Goal: Task Accomplishment & Management: Manage account settings

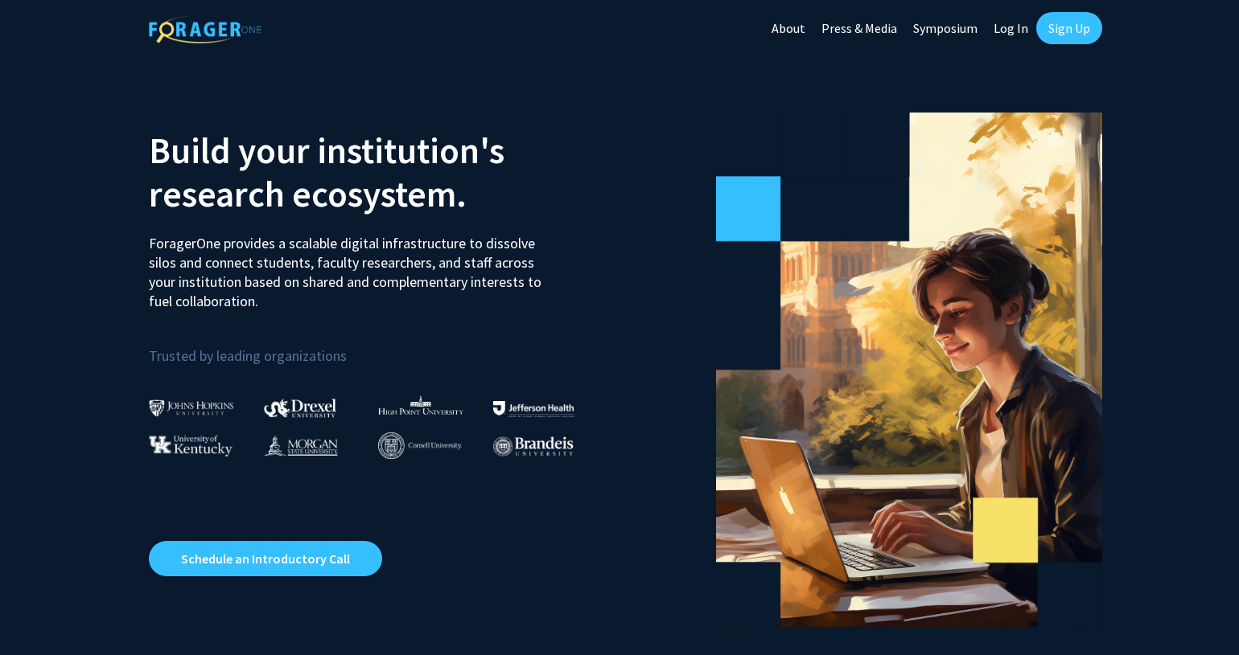
click at [1013, 35] on link "Log In" at bounding box center [1010, 28] width 51 height 56
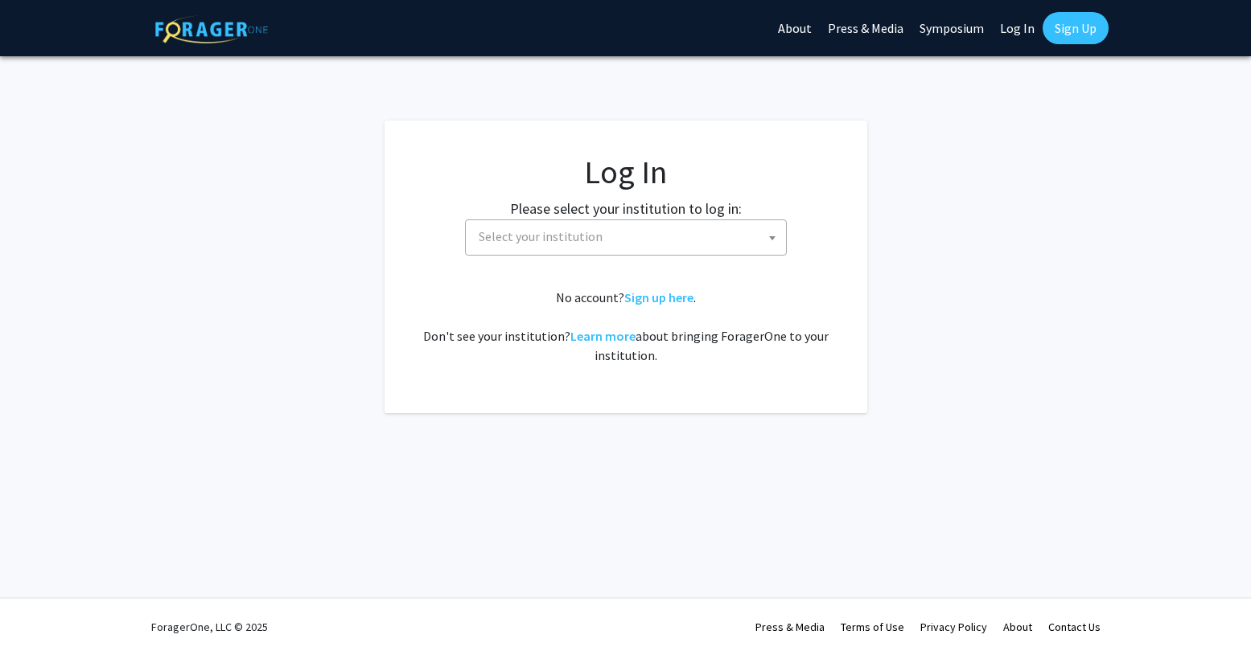
click at [779, 234] on span at bounding box center [772, 237] width 16 height 35
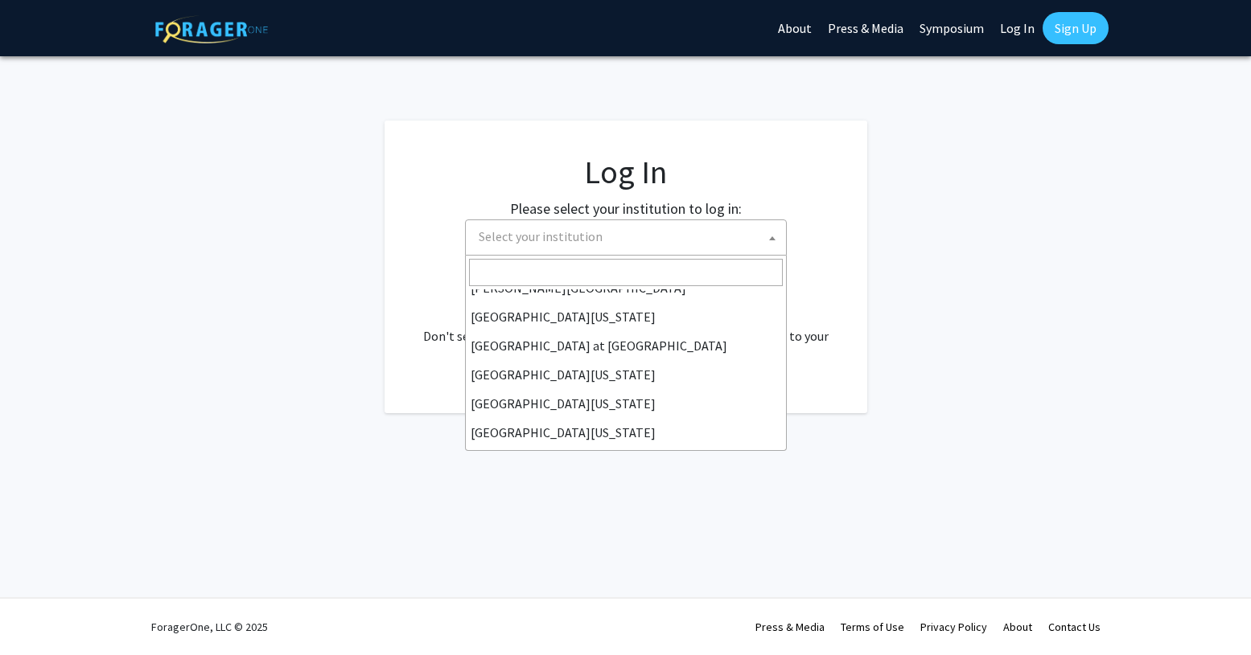
scroll to position [563, 0]
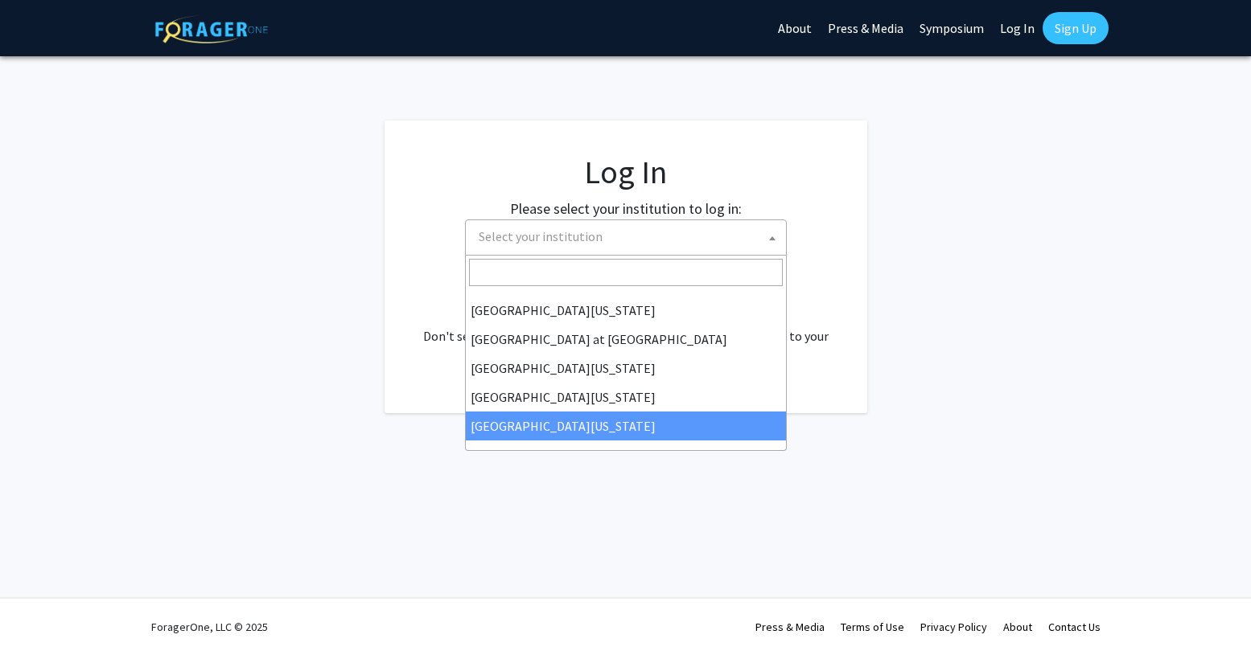
select select "33"
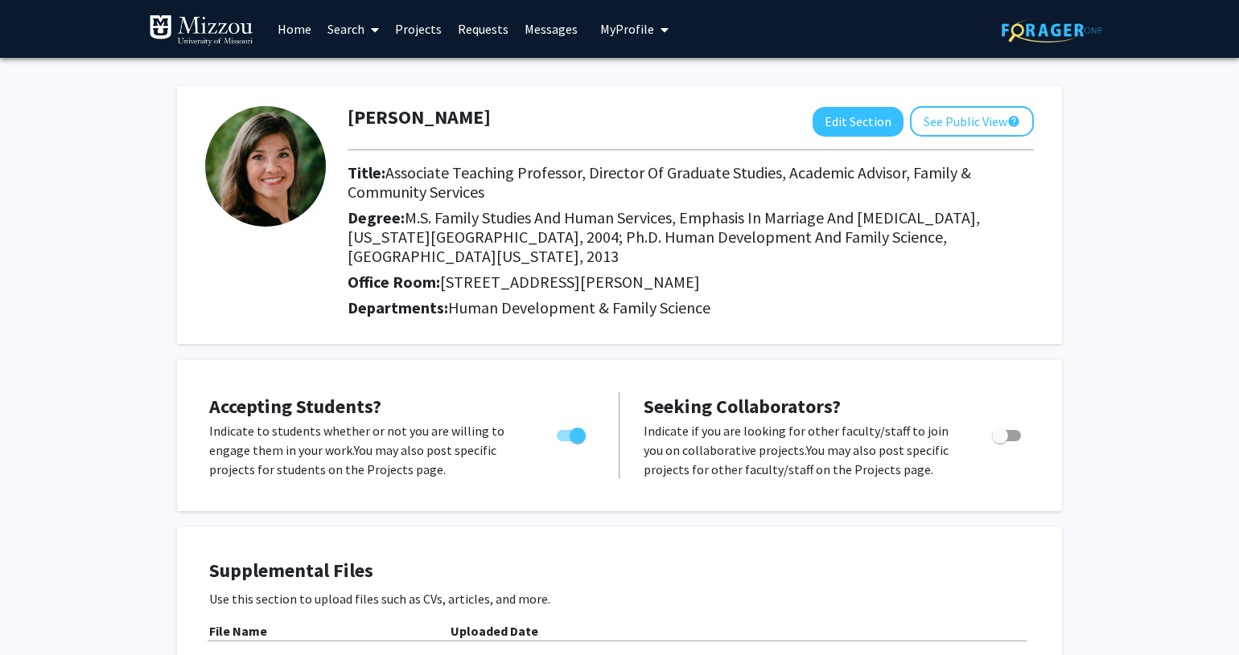
click at [563, 430] on span "Toggle" at bounding box center [571, 435] width 29 height 11
click at [564, 442] on input "Would you like to permit student requests?" at bounding box center [564, 442] width 1 height 1
checkbox input "false"
click at [1014, 430] on span "Toggle" at bounding box center [1006, 435] width 29 height 11
click at [1000, 442] on input "Toggle" at bounding box center [999, 442] width 1 height 1
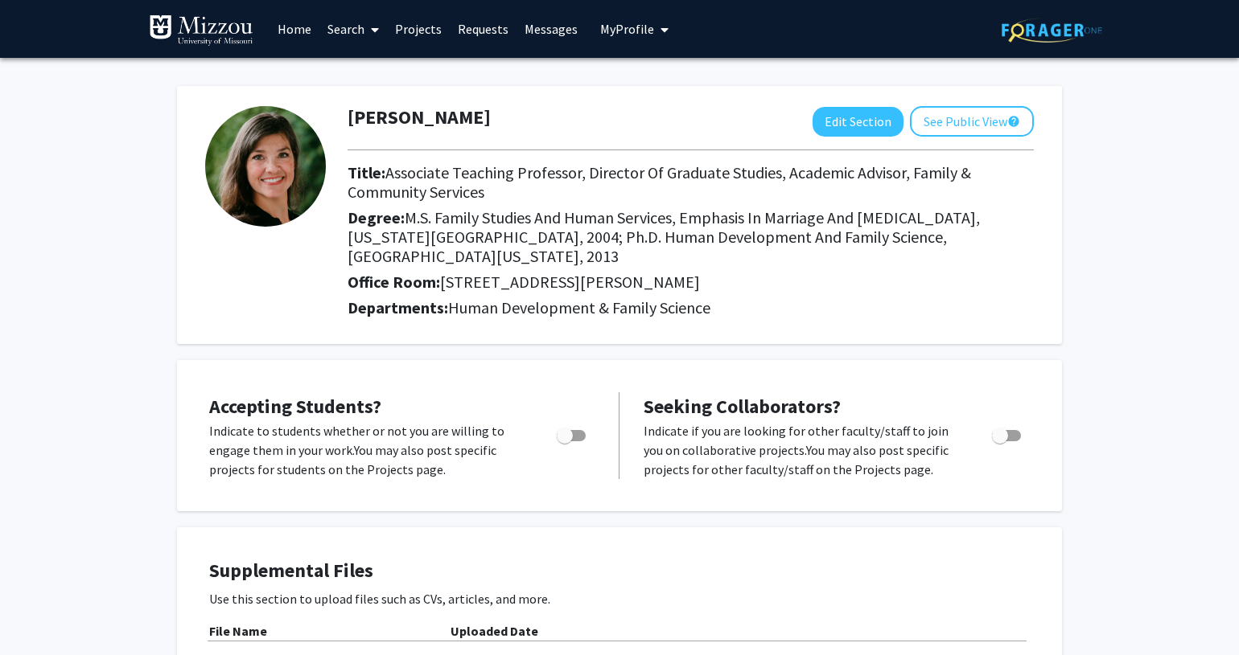
checkbox input "true"
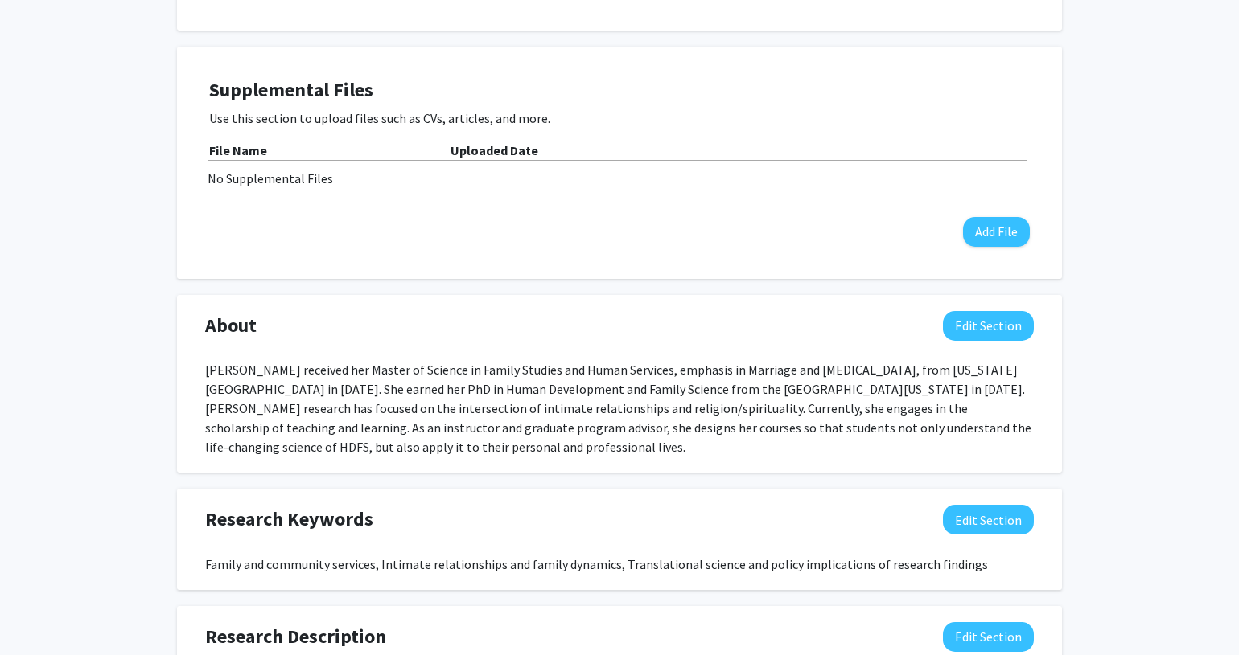
scroll to position [483, 0]
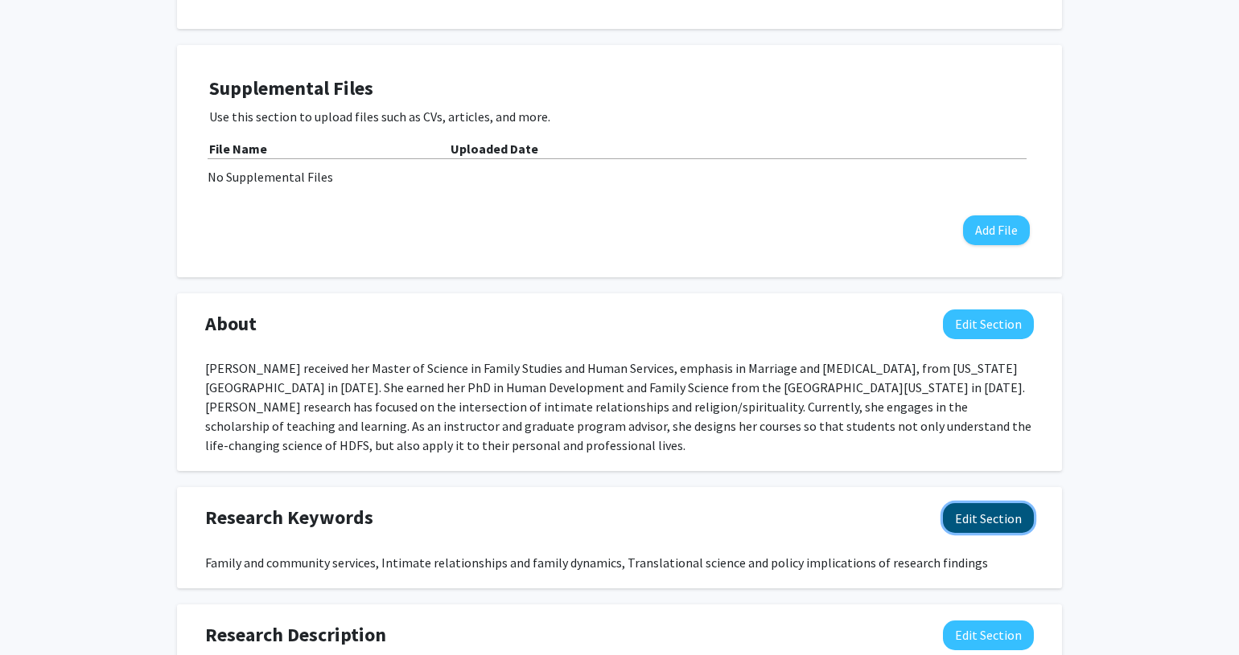
click at [1010, 504] on button "Edit Section" at bounding box center [988, 518] width 91 height 30
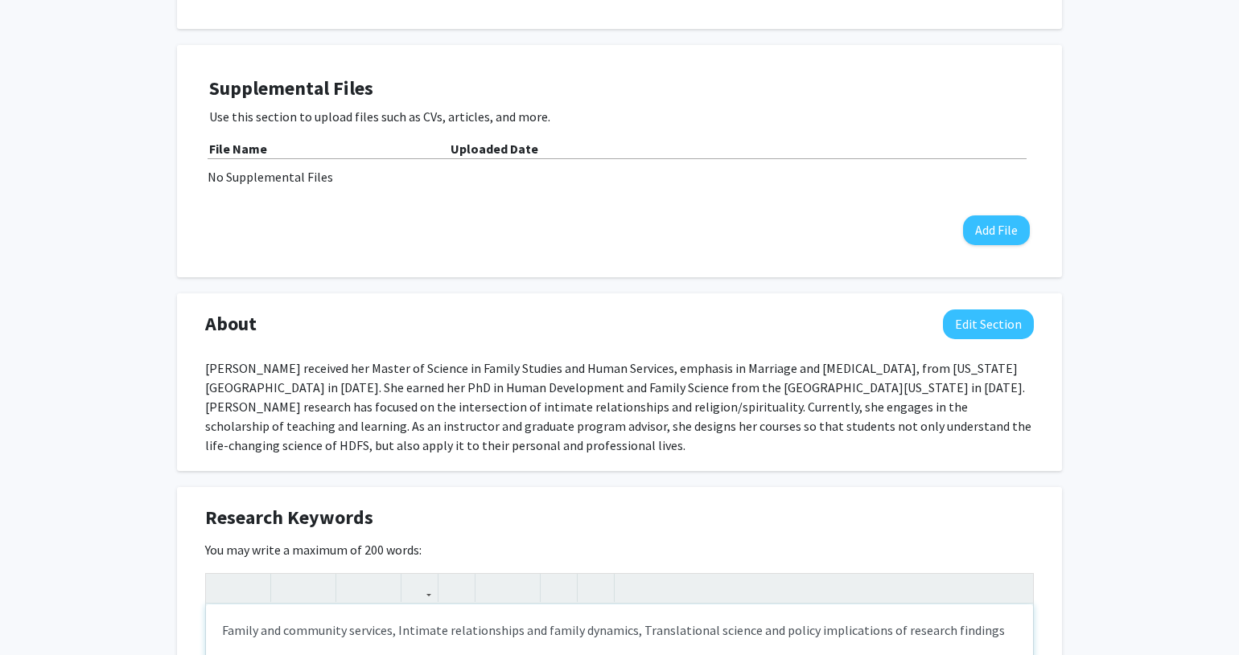
type textarea "Scholarship of teaching and learning; teaching with writing"
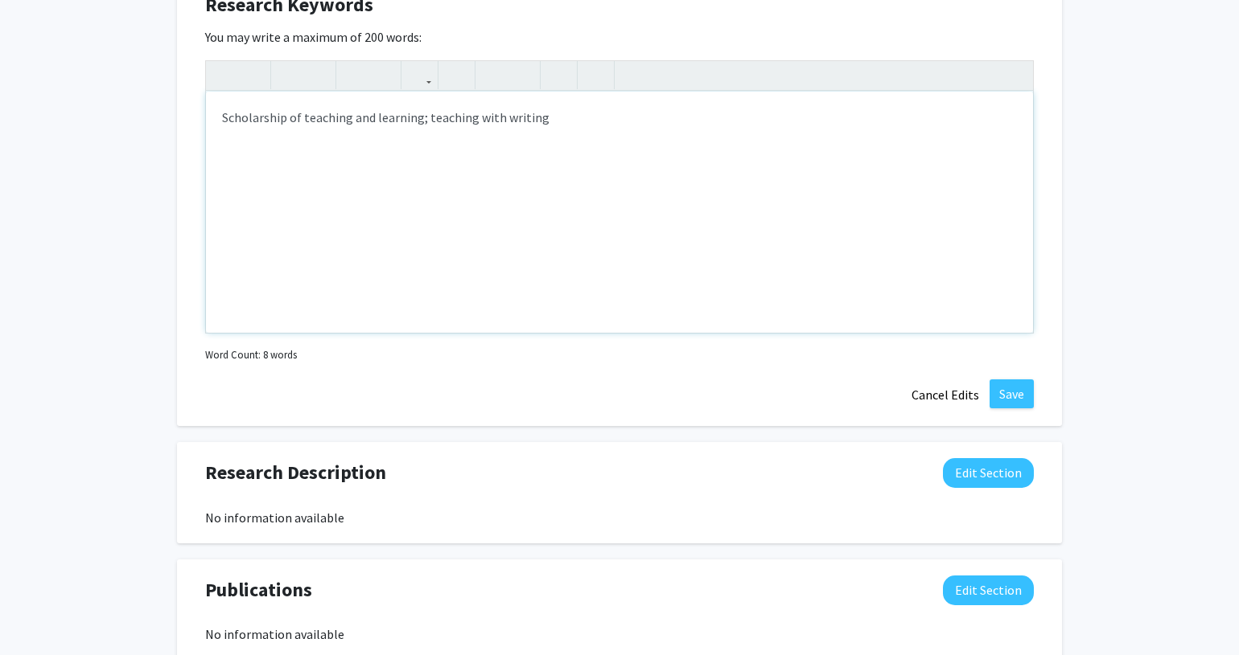
scroll to position [958, 0]
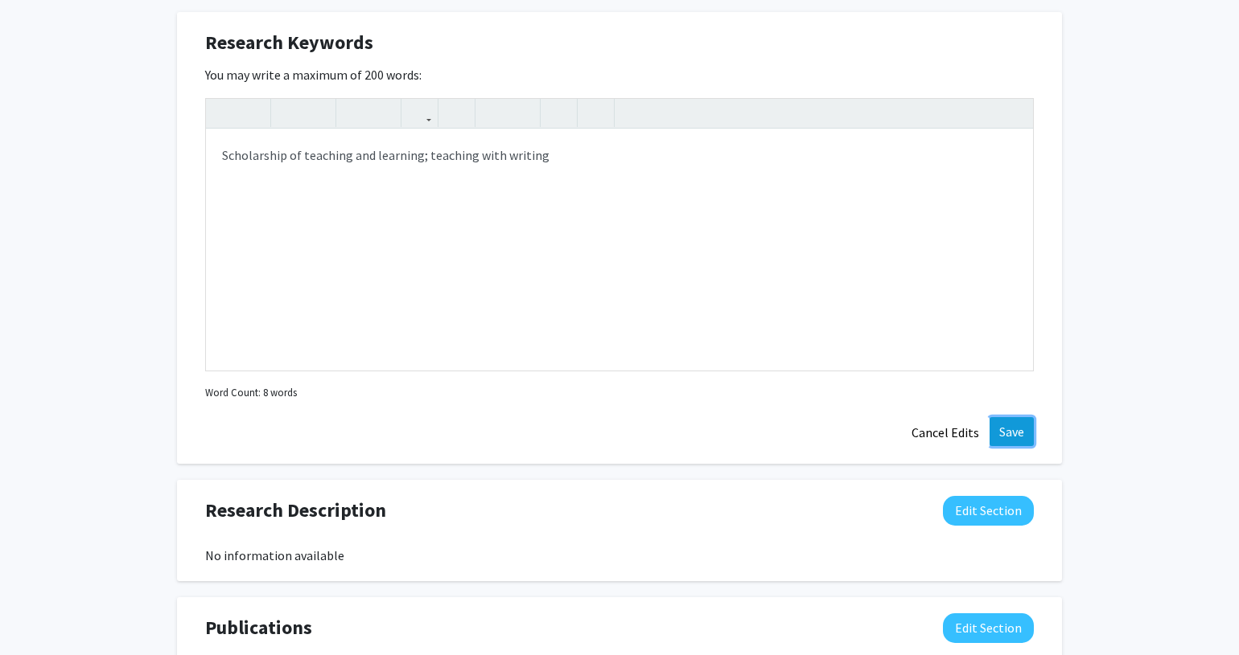
click at [1022, 417] on button "Save" at bounding box center [1011, 431] width 44 height 29
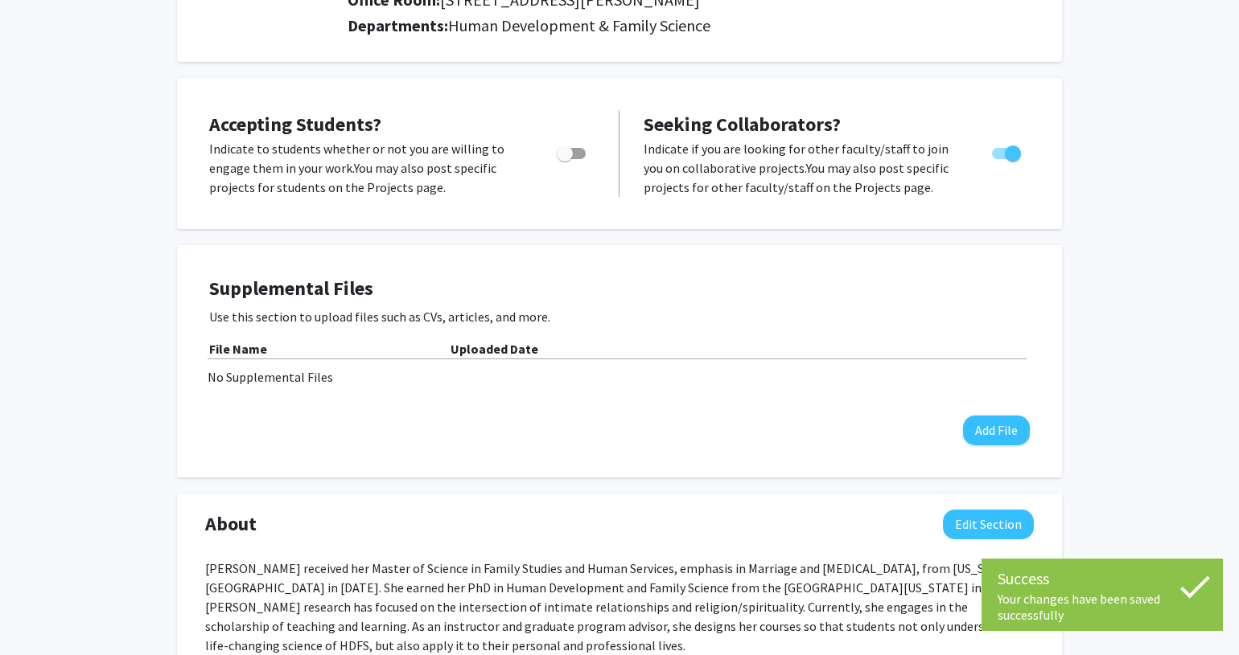
scroll to position [44, 0]
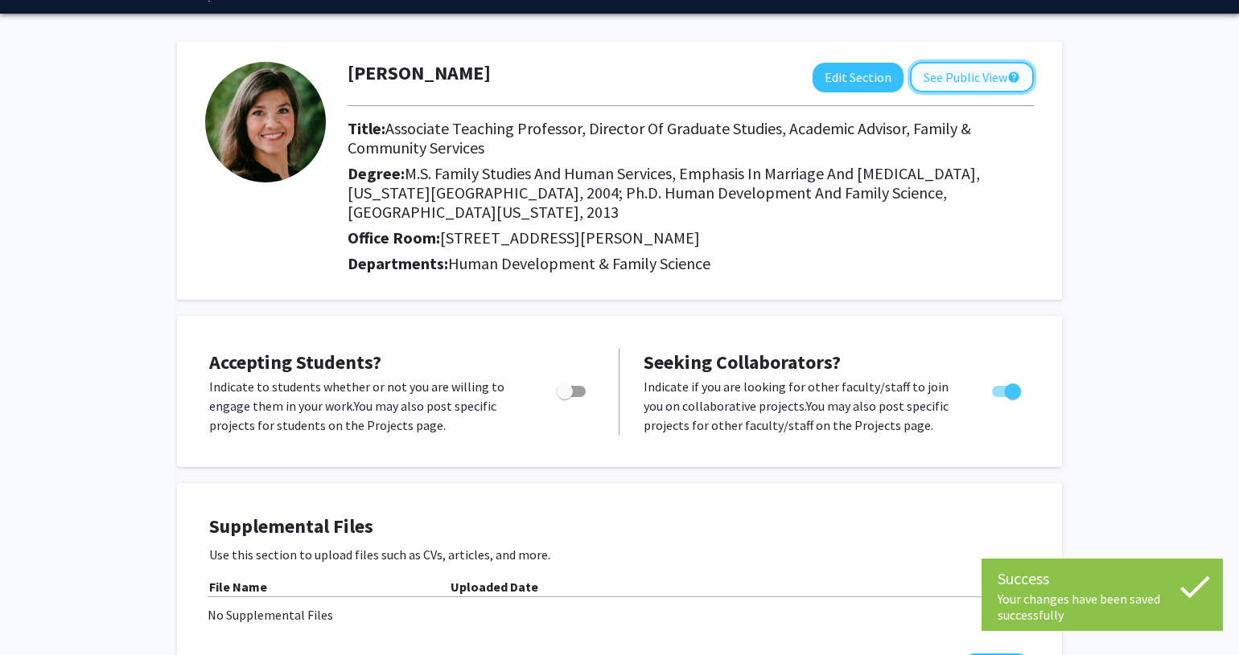
click at [969, 68] on button "See Public View help" at bounding box center [972, 77] width 124 height 31
